Goal: Task Accomplishment & Management: Use online tool/utility

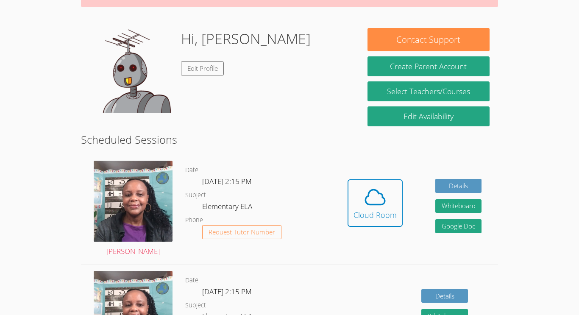
scroll to position [130, 0]
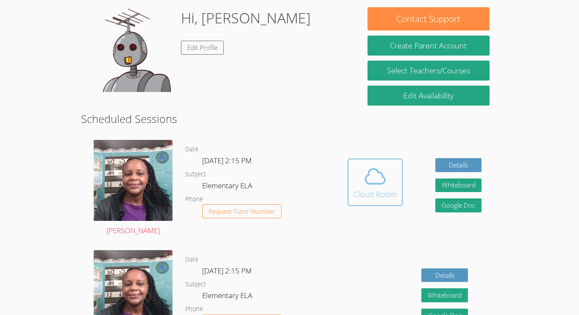
click at [372, 190] on div "Cloud Room" at bounding box center [374, 194] width 43 height 12
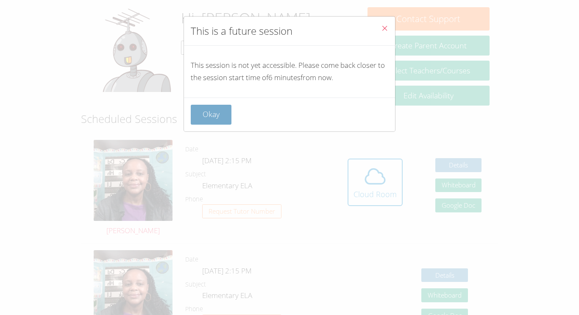
click at [201, 117] on button "Okay" at bounding box center [211, 115] width 41 height 20
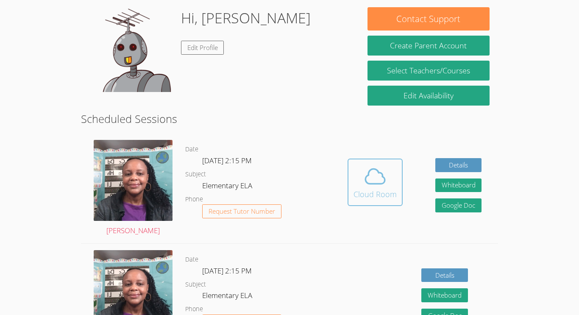
click at [367, 182] on icon at bounding box center [375, 176] width 24 height 24
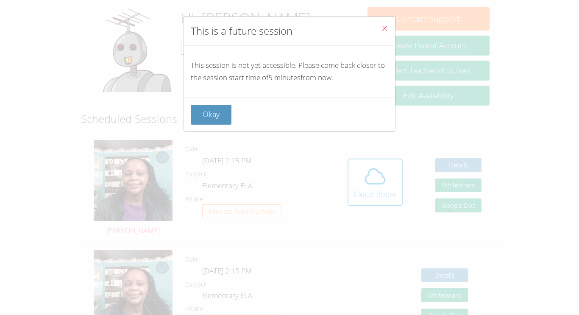
click at [384, 27] on icon "Close" at bounding box center [384, 28] width 7 height 7
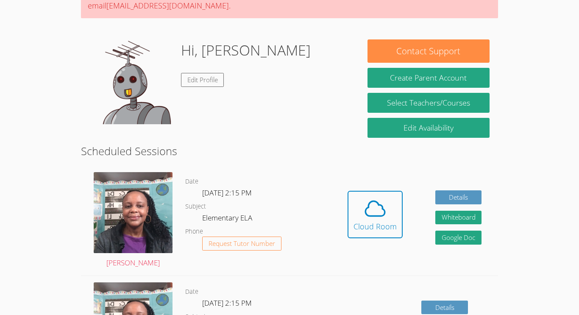
scroll to position [101, 0]
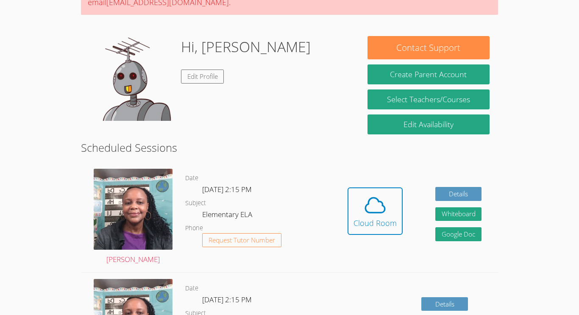
click at [377, 217] on div "Cloud Room" at bounding box center [374, 223] width 43 height 12
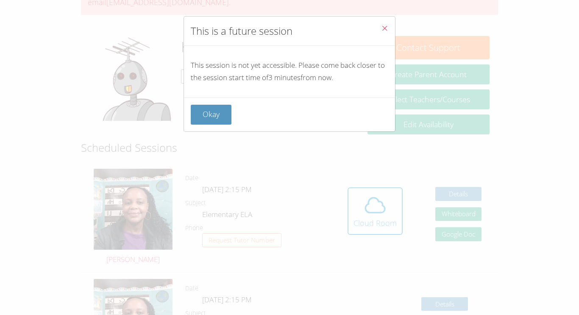
click at [384, 30] on icon "Close" at bounding box center [384, 28] width 7 height 7
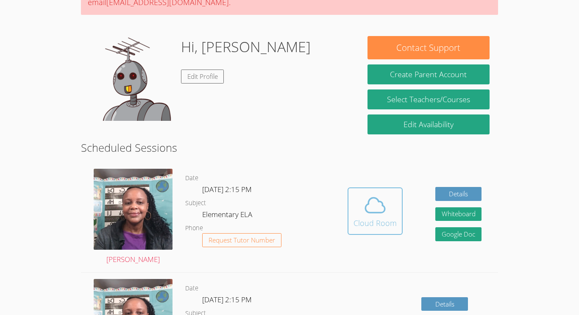
click at [382, 209] on icon at bounding box center [375, 205] width 24 height 24
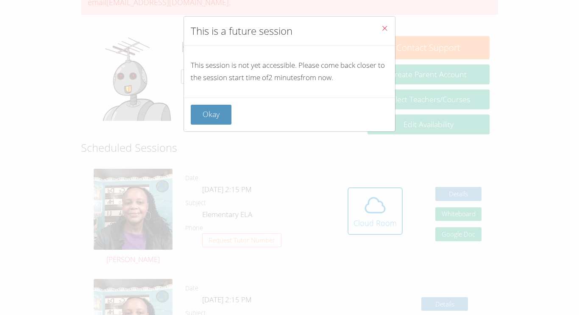
scroll to position [78, 0]
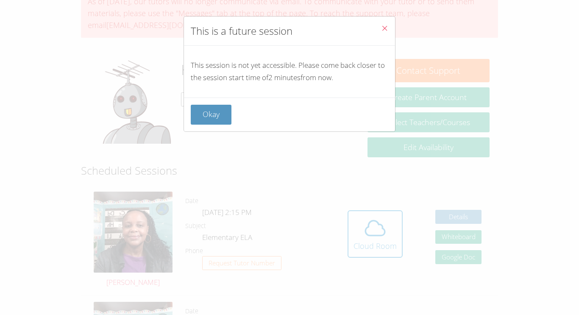
click at [389, 31] on button "Close" at bounding box center [384, 30] width 21 height 26
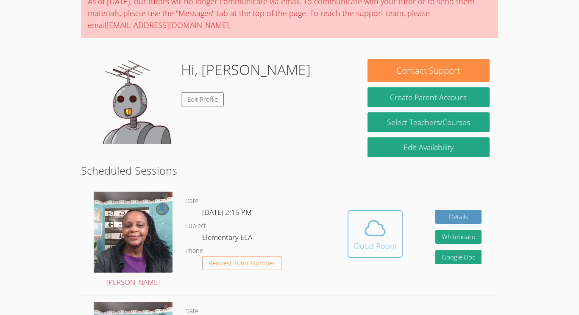
click at [373, 240] on div "Cloud Room" at bounding box center [374, 246] width 43 height 12
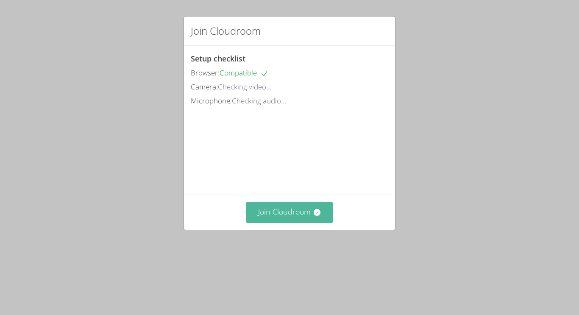
click at [284, 223] on button "Join Cloudroom" at bounding box center [289, 212] width 87 height 21
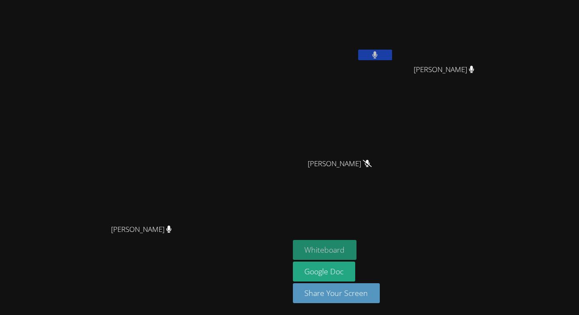
click at [357, 256] on button "Whiteboard" at bounding box center [325, 250] width 64 height 20
click at [357, 252] on button "Whiteboard" at bounding box center [325, 250] width 64 height 20
click at [392, 58] on button at bounding box center [375, 55] width 34 height 11
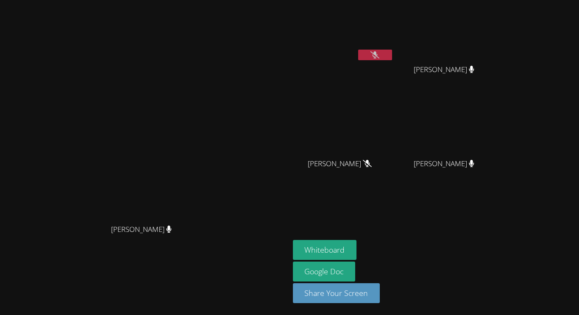
click at [379, 54] on icon at bounding box center [374, 54] width 9 height 7
click at [392, 57] on button at bounding box center [375, 55] width 34 height 11
click at [208, 195] on video at bounding box center [144, 140] width 127 height 159
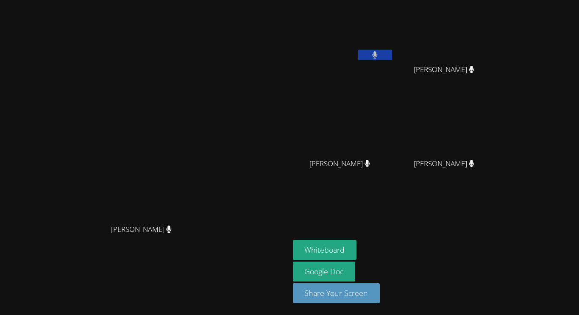
click at [392, 53] on button at bounding box center [375, 55] width 34 height 11
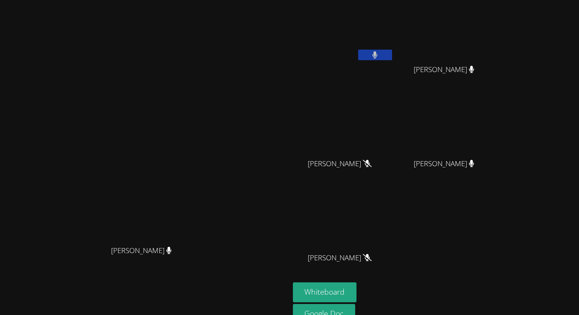
scroll to position [3, 0]
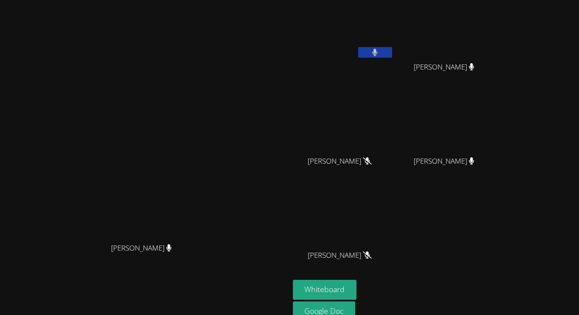
click at [208, 80] on video at bounding box center [144, 159] width 127 height 159
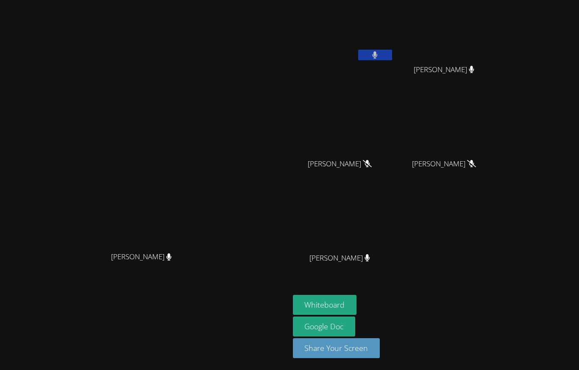
scroll to position [42, 0]
click at [357, 299] on button "Whiteboard" at bounding box center [325, 305] width 64 height 20
